Goal: Check status

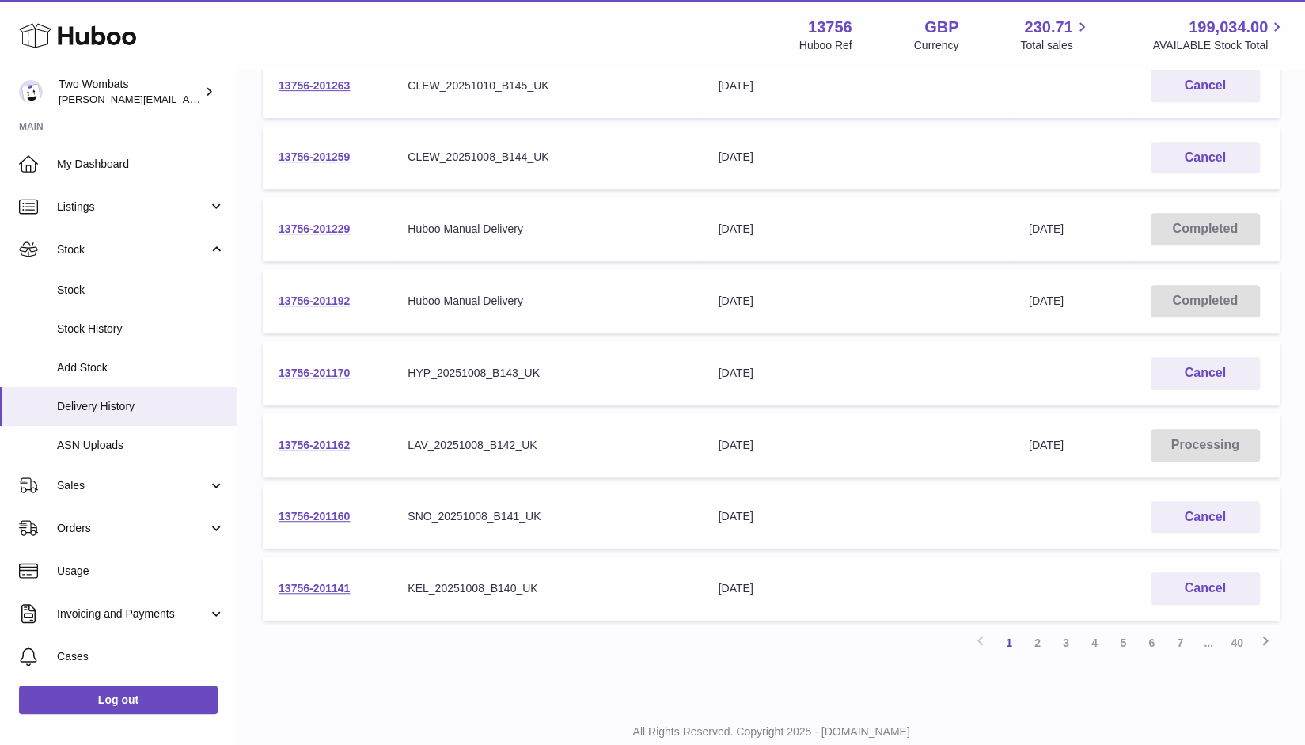
scroll to position [461, 0]
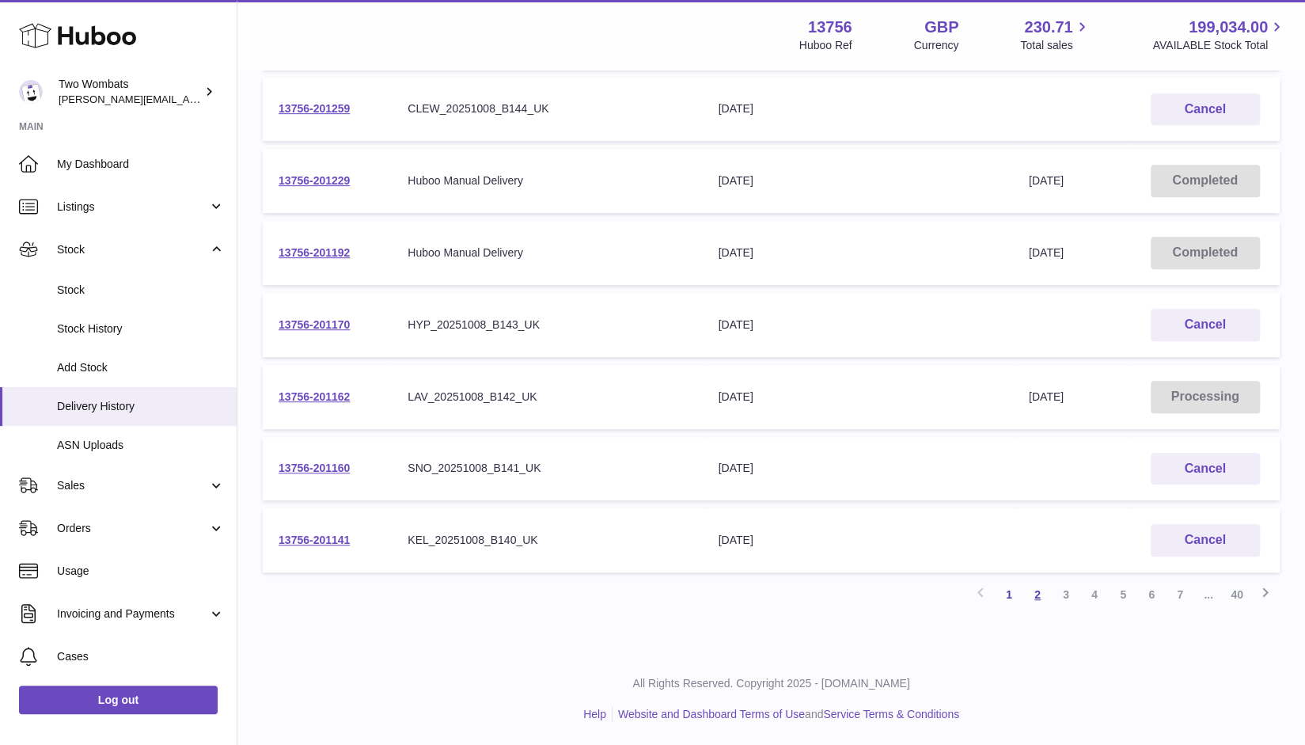
click at [1038, 591] on link "2" at bounding box center [1037, 594] width 28 height 28
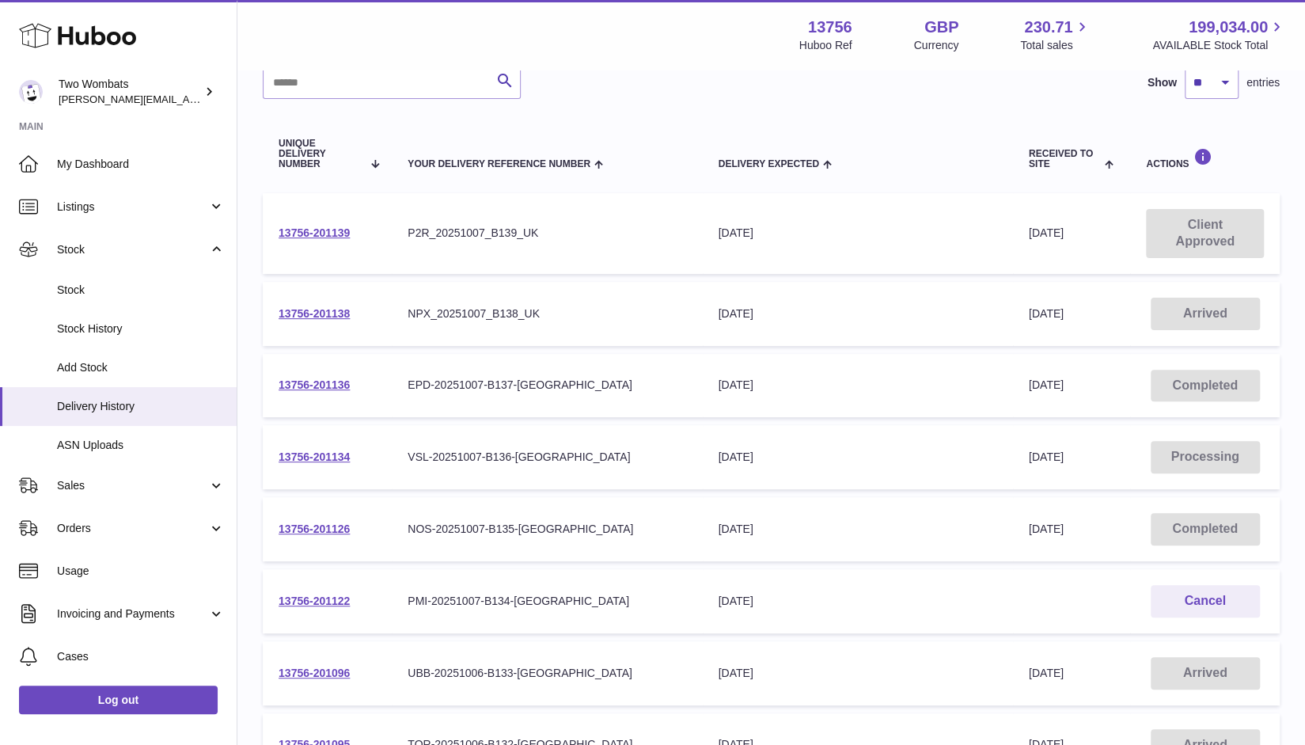
scroll to position [478, 0]
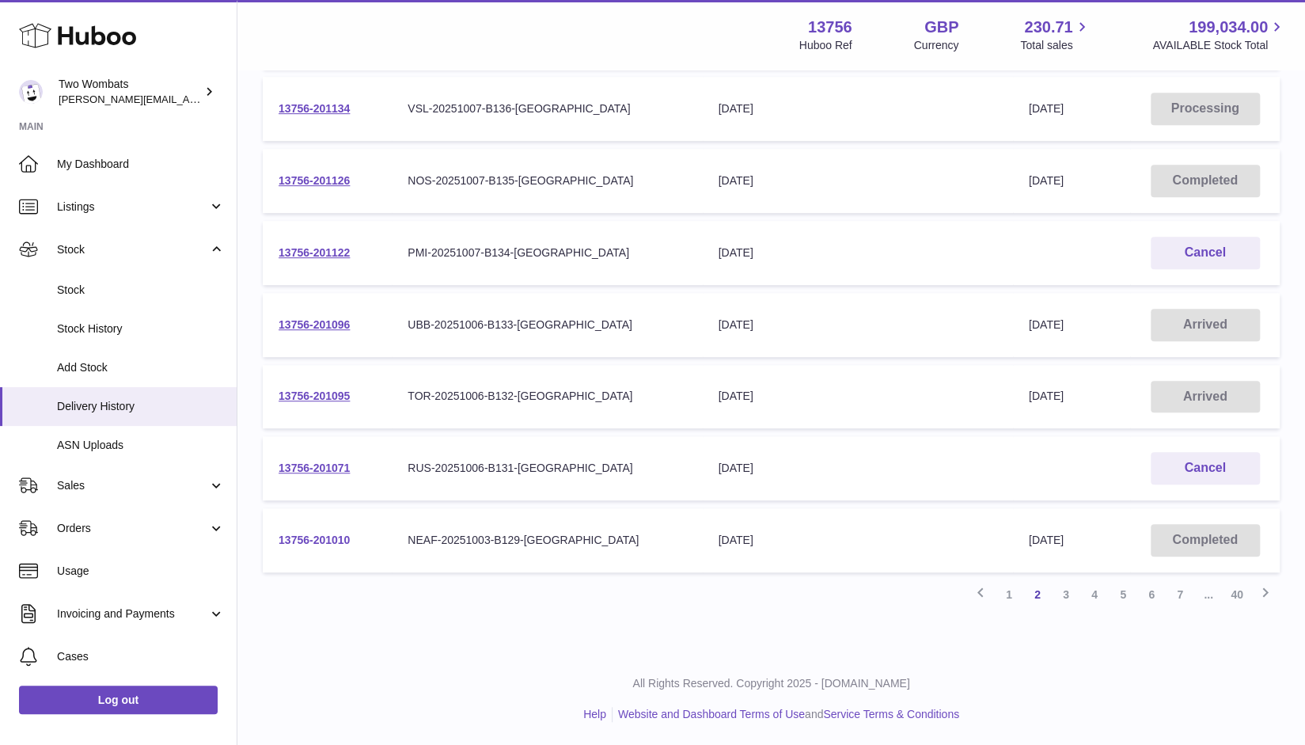
click at [332, 538] on link "13756-201010" at bounding box center [314, 539] width 71 height 13
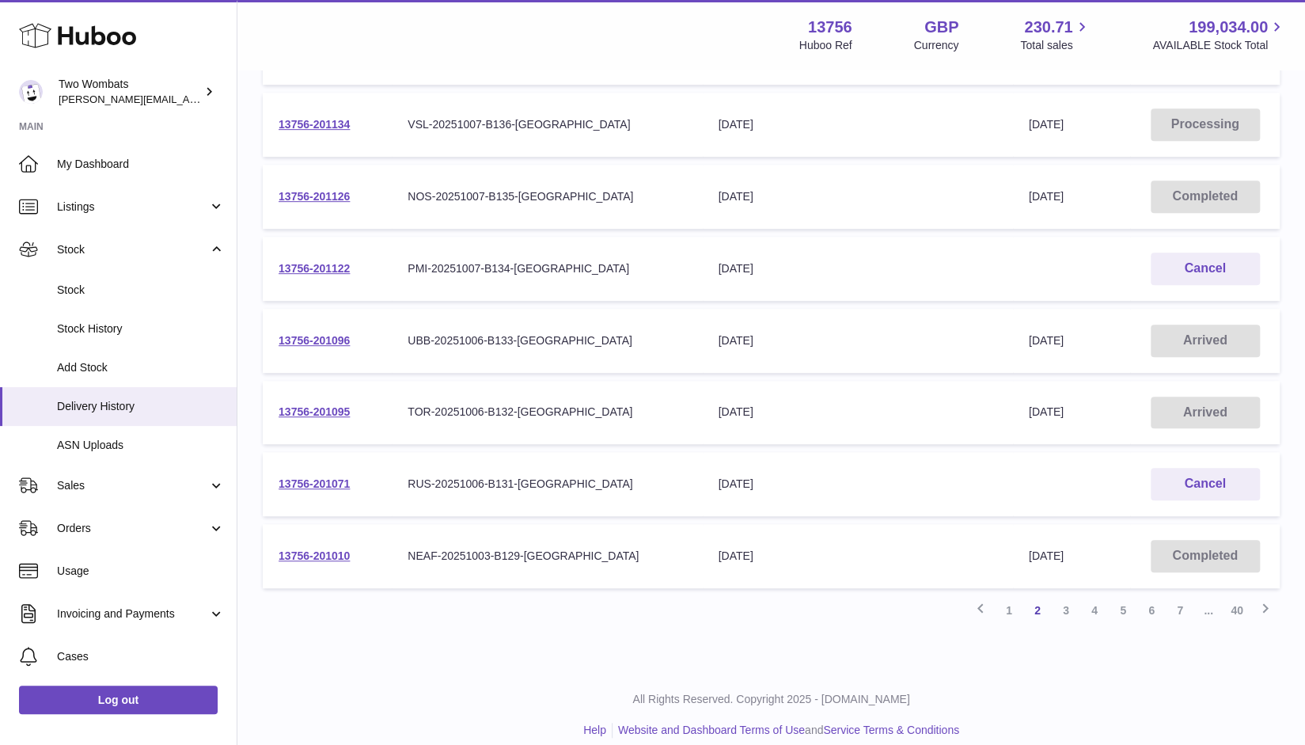
drag, startPoint x: 351, startPoint y: 484, endPoint x: 278, endPoint y: 480, distance: 73.7
click at [278, 480] on td "13756-201071" at bounding box center [327, 484] width 129 height 64
copy link "13756-201071"
drag, startPoint x: 355, startPoint y: 336, endPoint x: 277, endPoint y: 332, distance: 77.7
click at [277, 332] on td "13756-201096" at bounding box center [327, 341] width 129 height 64
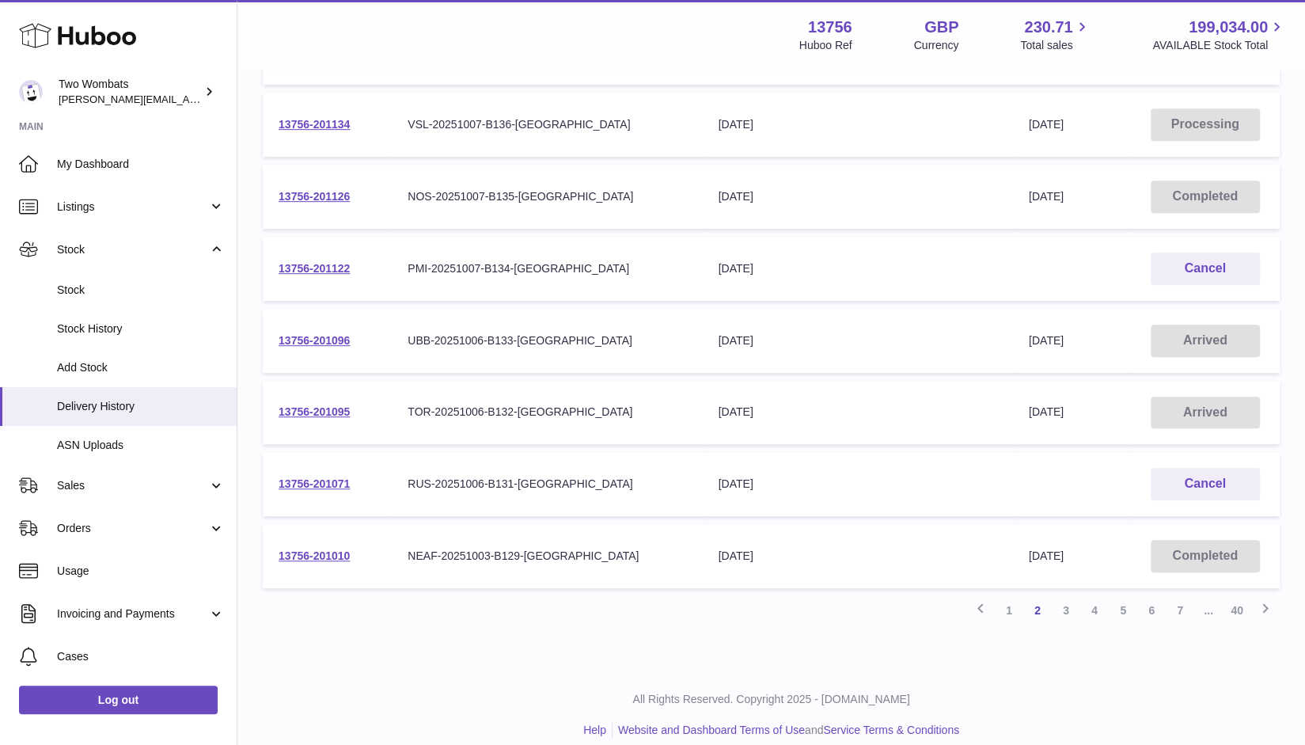
copy link "13756-201096"
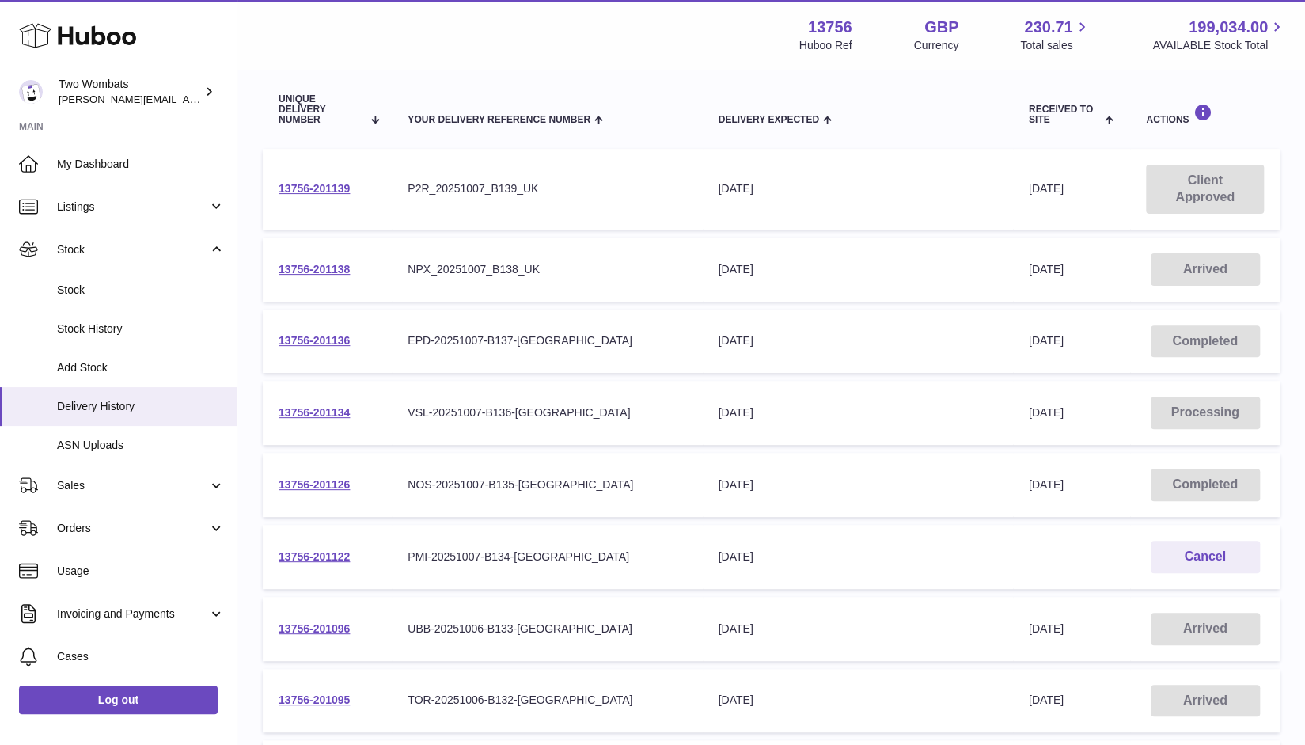
scroll to position [478, 0]
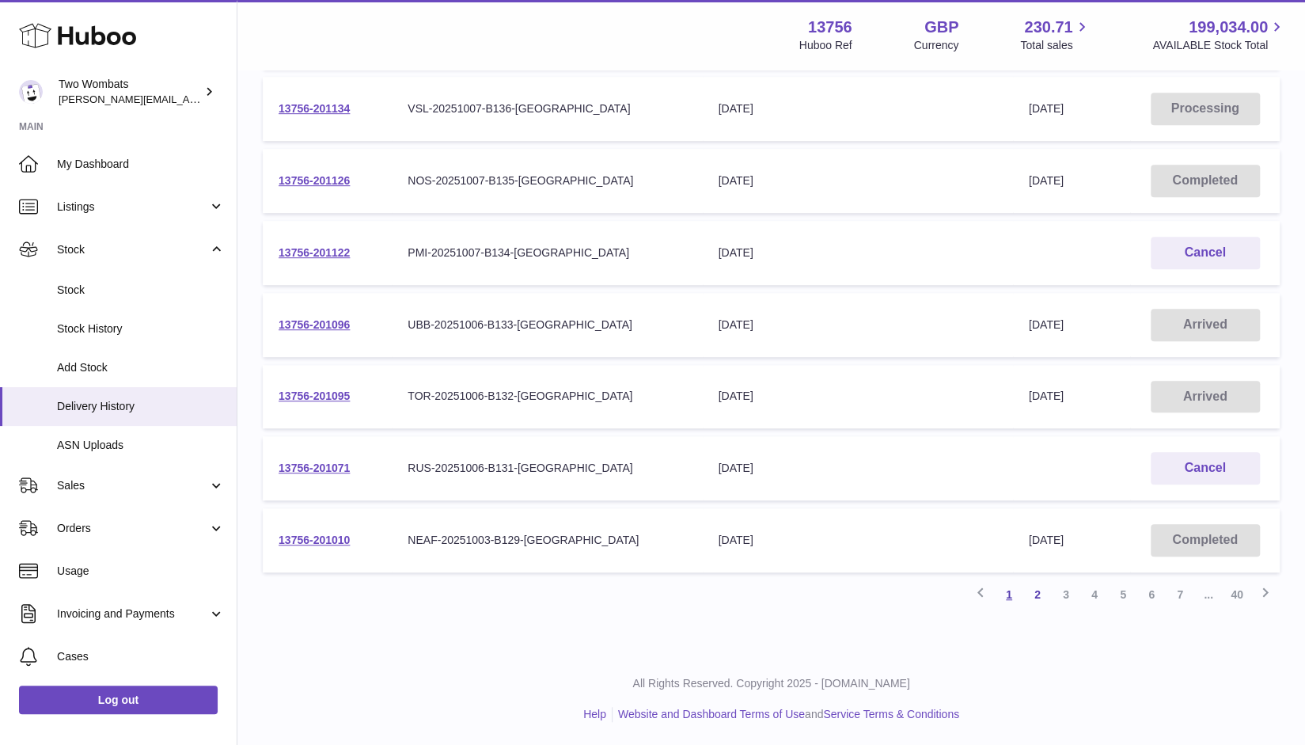
click at [1008, 590] on link "1" at bounding box center [1009, 594] width 28 height 28
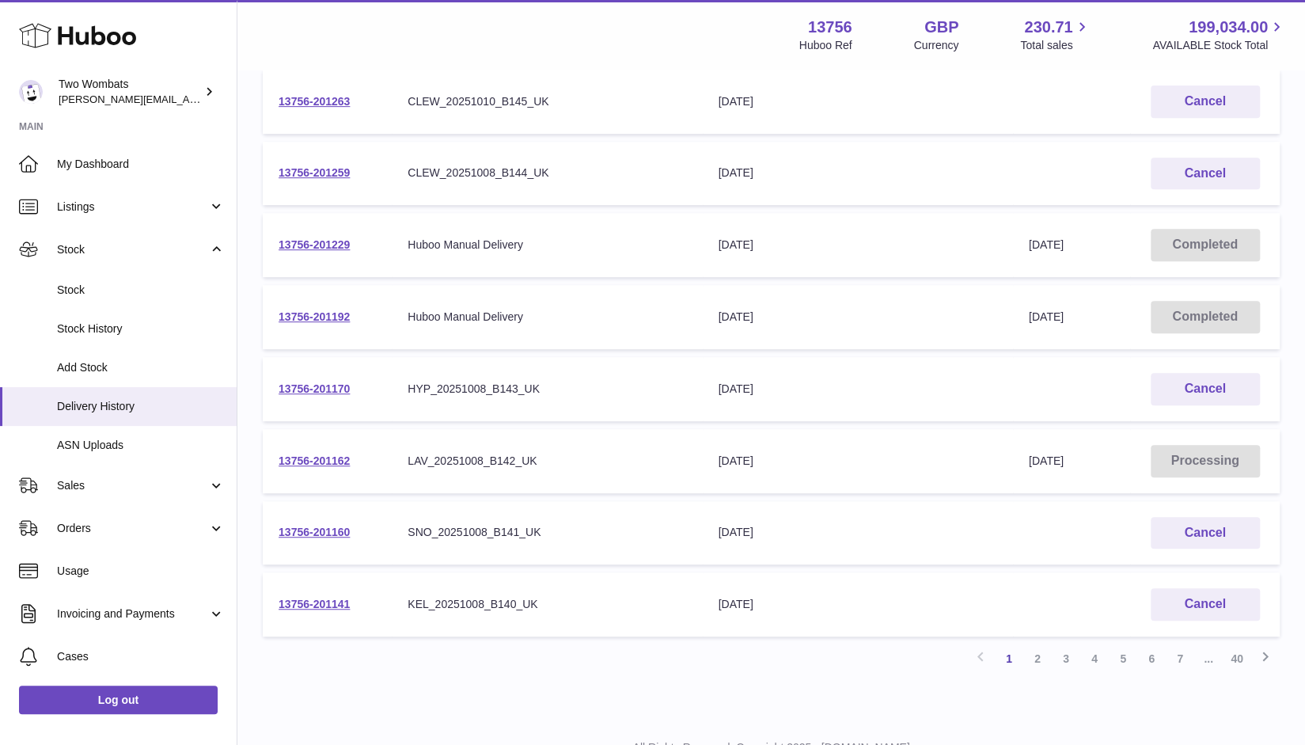
scroll to position [398, 0]
drag, startPoint x: 353, startPoint y: 529, endPoint x: 275, endPoint y: 529, distance: 78.4
click at [275, 529] on td "13756-201160" at bounding box center [327, 532] width 129 height 64
drag, startPoint x: 353, startPoint y: 605, endPoint x: 279, endPoint y: 610, distance: 74.6
click at [279, 610] on td "13756-201141" at bounding box center [327, 603] width 129 height 64
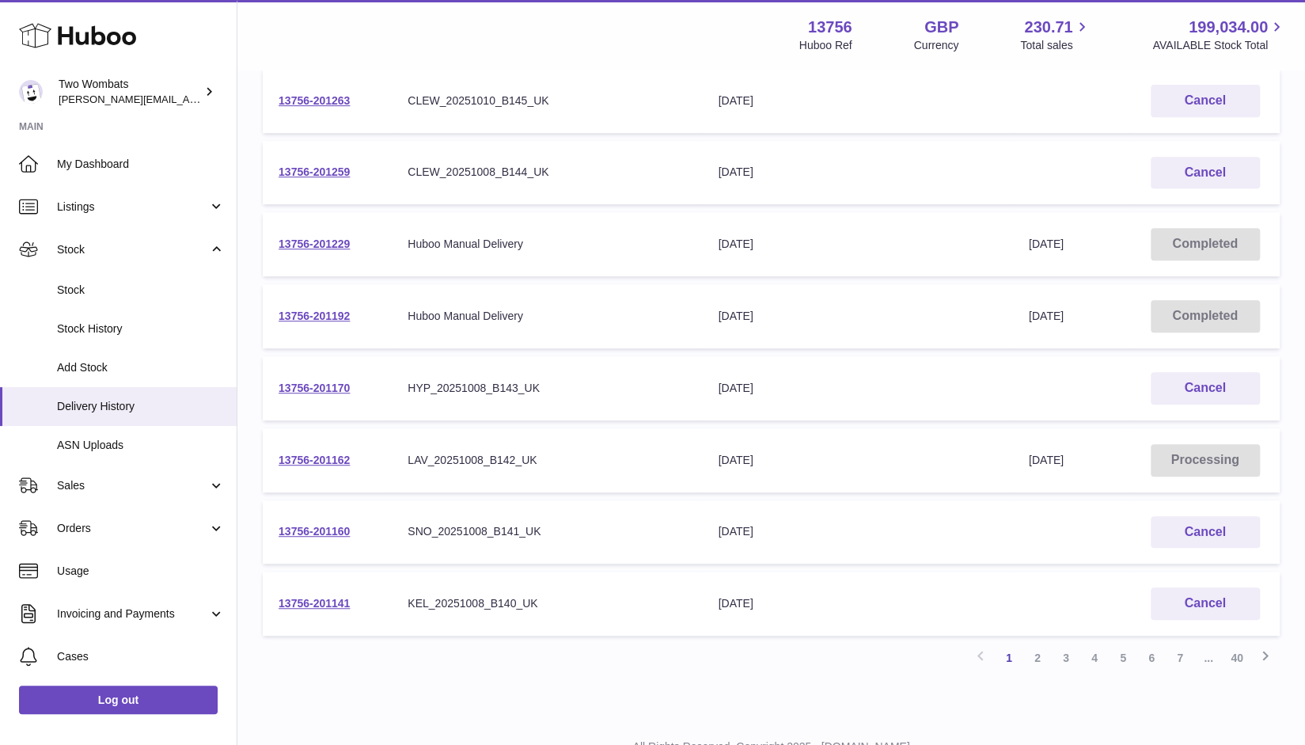
copy link "13756-201141"
drag, startPoint x: 355, startPoint y: 388, endPoint x: 275, endPoint y: 385, distance: 80.0
click at [275, 385] on td "13756-201170" at bounding box center [327, 388] width 129 height 64
copy link "13756-201170"
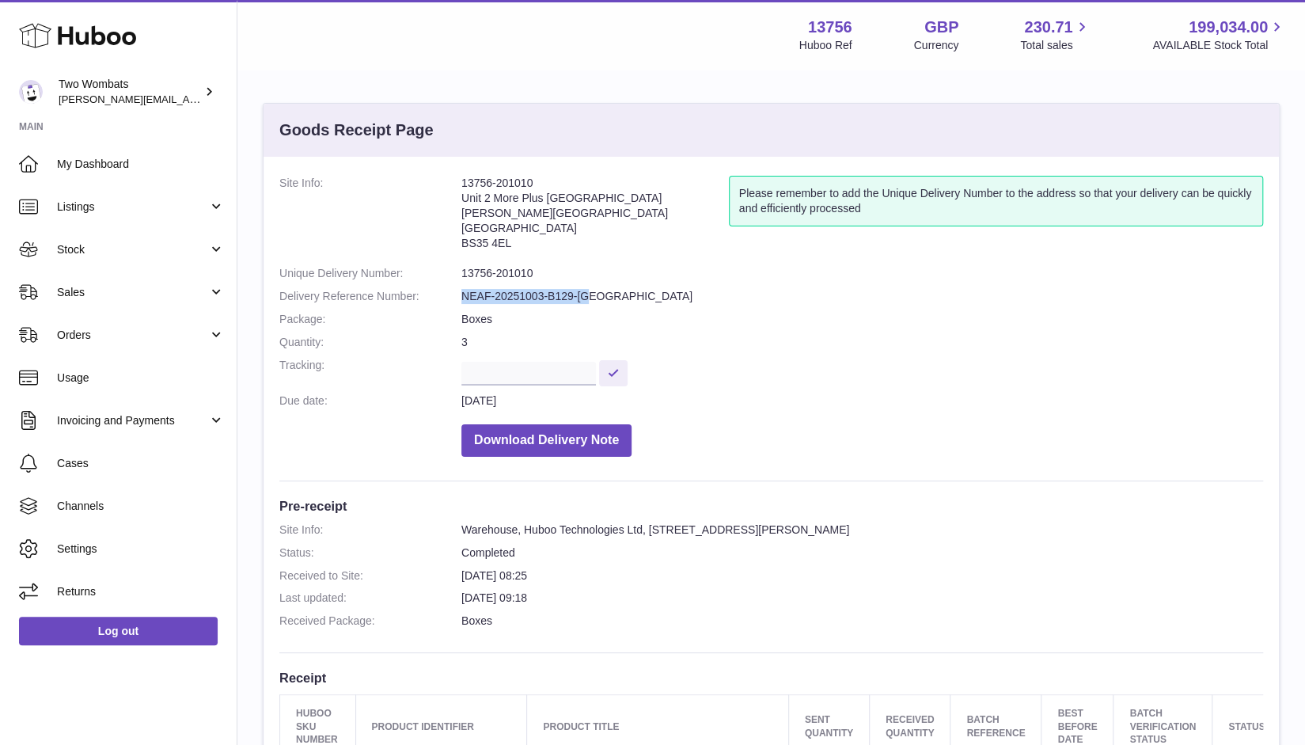
drag, startPoint x: 592, startPoint y: 293, endPoint x: 461, endPoint y: 292, distance: 130.6
click at [461, 292] on dd "NEAF-20251003-B129-UK" at bounding box center [862, 296] width 802 height 15
click at [533, 273] on dd "13756-201010" at bounding box center [862, 273] width 802 height 15
drag, startPoint x: 595, startPoint y: 294, endPoint x: 465, endPoint y: 294, distance: 129.8
click at [465, 294] on dd "NEAF-20251003-B129-UK" at bounding box center [862, 296] width 802 height 15
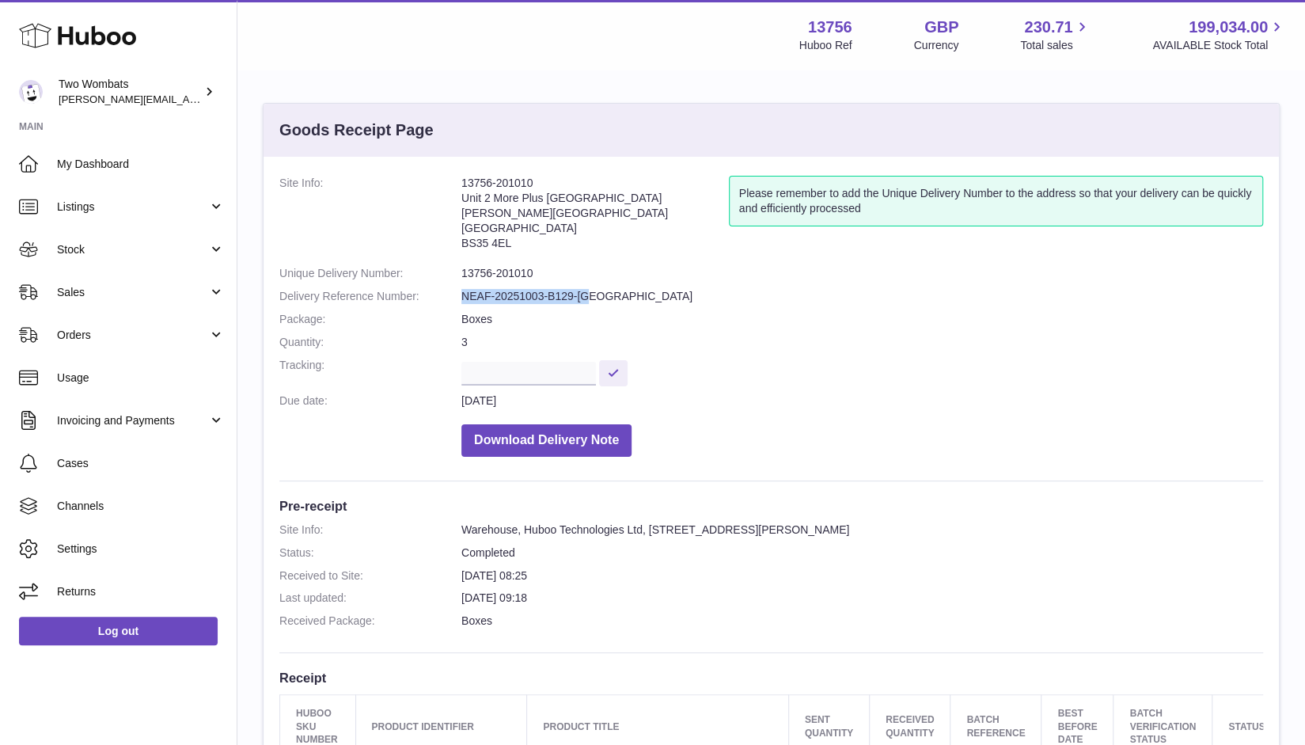
drag, startPoint x: 462, startPoint y: 295, endPoint x: 594, endPoint y: 295, distance: 131.4
click at [594, 295] on dd "NEAF-20251003-B129-UK" at bounding box center [862, 296] width 802 height 15
copy dd "NEAF-20251003-B129-UK"
drag, startPoint x: 536, startPoint y: 184, endPoint x: 459, endPoint y: 186, distance: 76.8
click at [459, 186] on dl "Site Info: 13756-201010 Unit 2 More Plus Central Park Hudson Ave Severn Beach B…" at bounding box center [771, 320] width 984 height 289
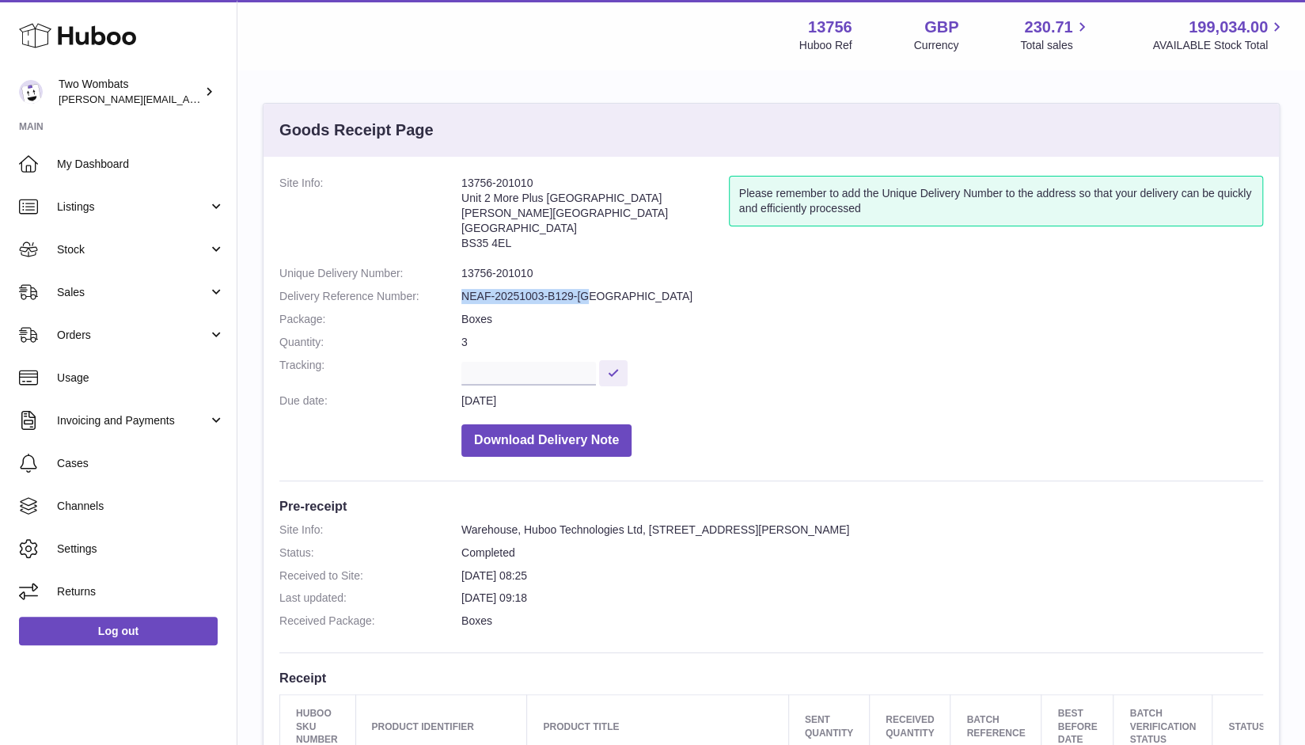
copy dl "13756-201010"
